Goal: Ask a question

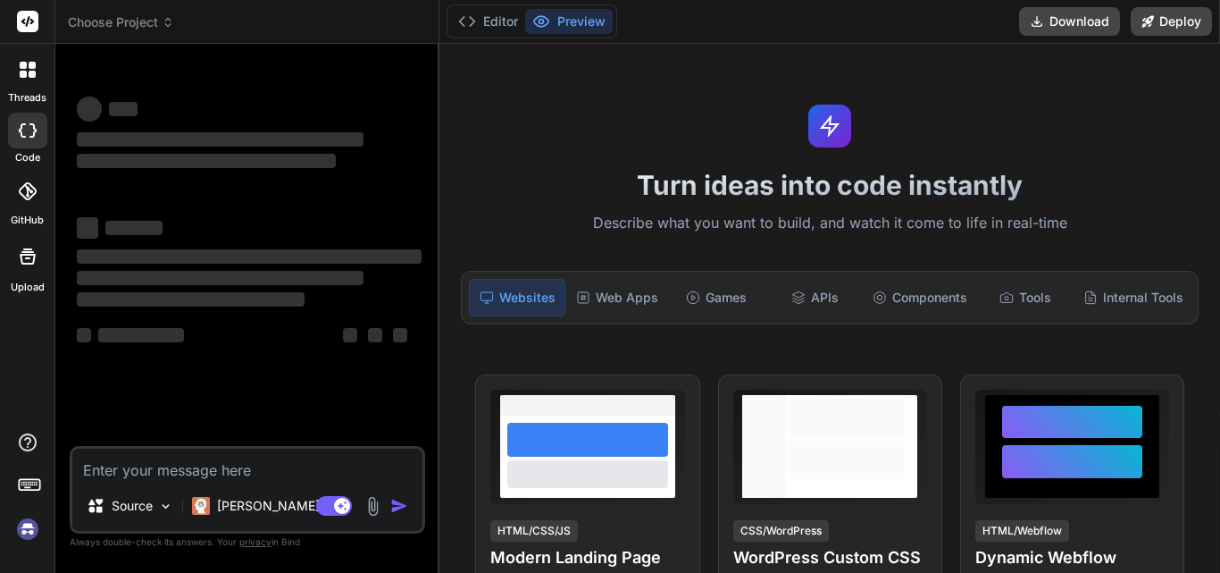
scroll to position [9, 0]
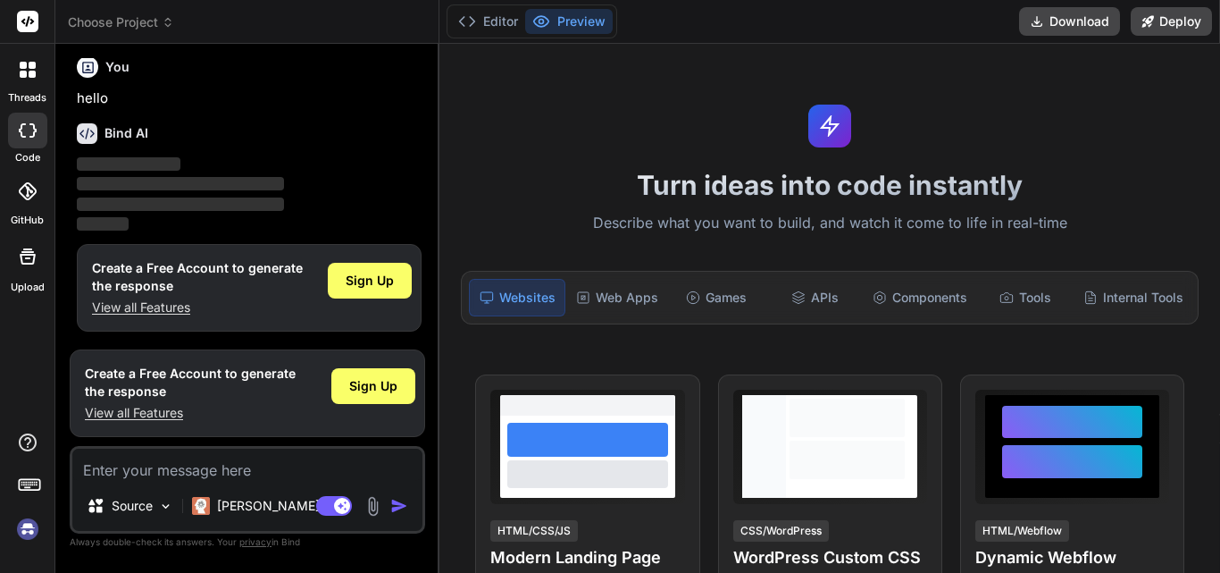
type textarea "x"
click at [183, 456] on textarea at bounding box center [247, 464] width 350 height 32
type textarea "backend team mail me this messgae Hi [PERSON_NAME], • Need Confirmation Please …"
type textarea "x"
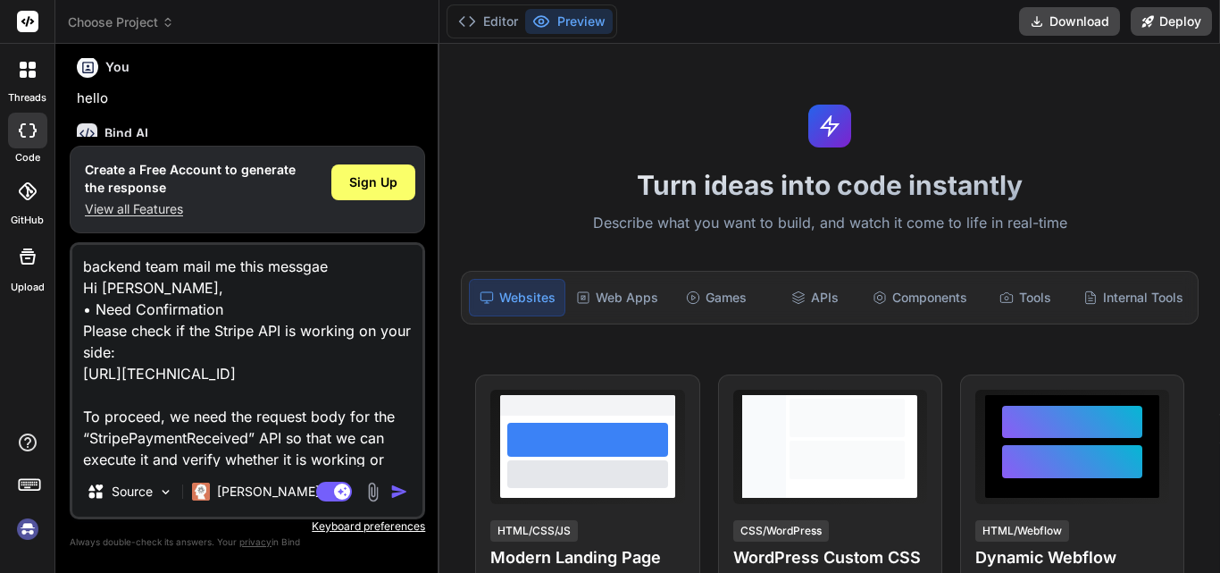
scroll to position [624, 0]
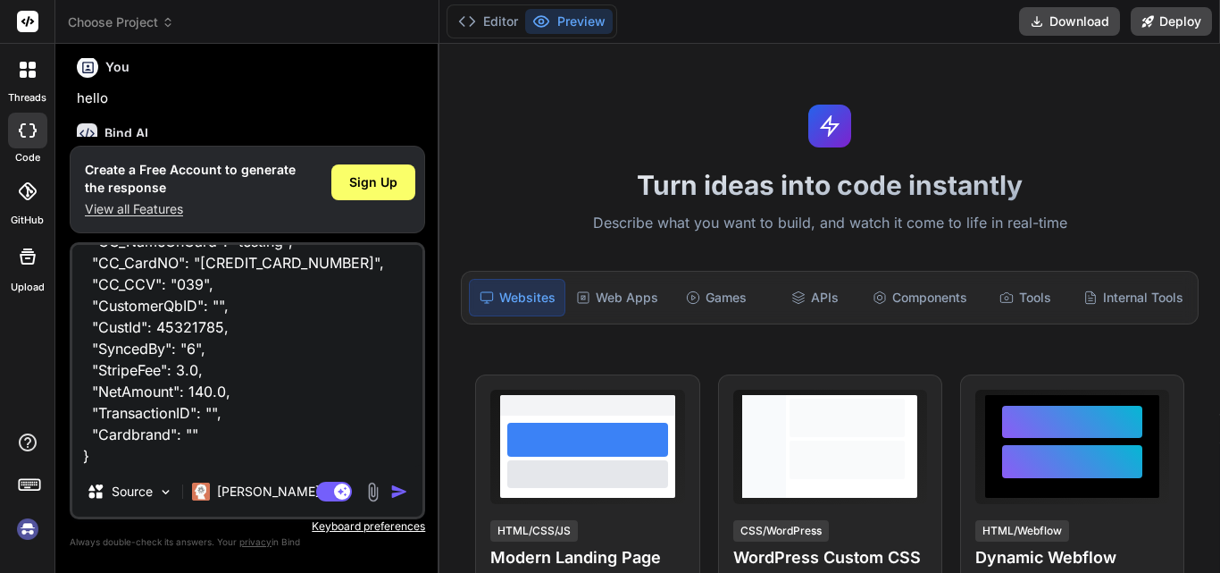
type textarea "backend team mail me this messgae Hi [PERSON_NAME], • Need Confirmation Please …"
click at [391, 494] on img "button" at bounding box center [399, 491] width 18 height 18
click at [394, 490] on img "button" at bounding box center [399, 491] width 18 height 18
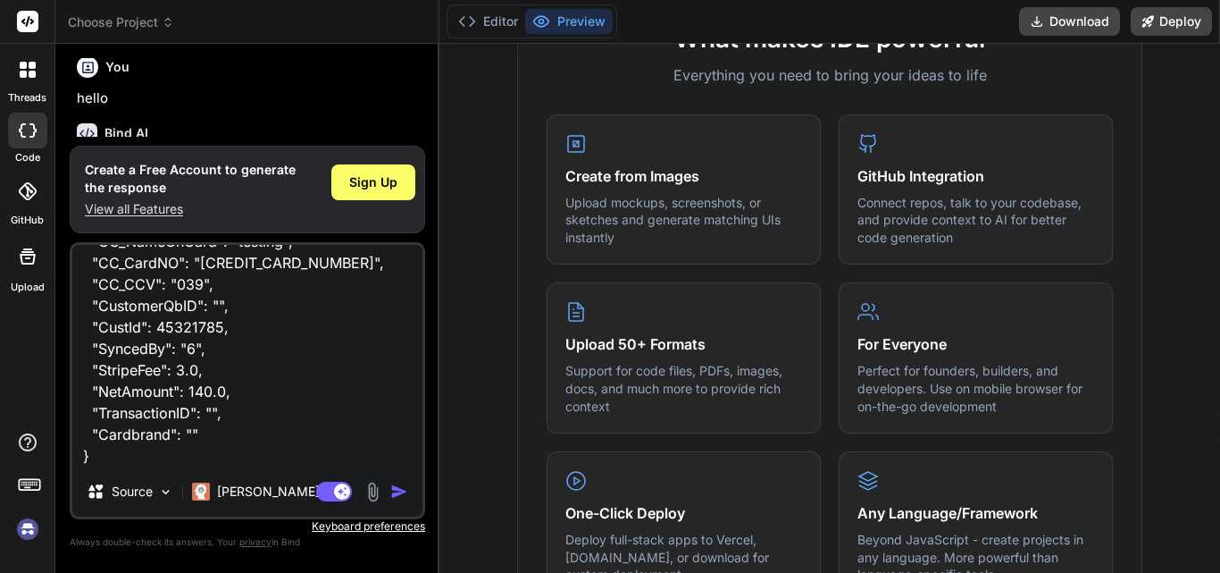
scroll to position [715, 0]
